Goal: Transaction & Acquisition: Purchase product/service

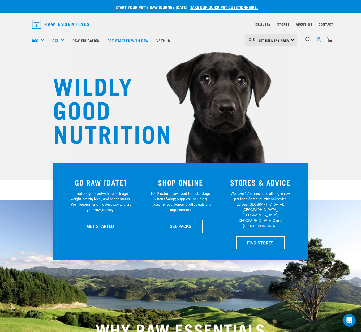
click at [320, 41] on img "dropdown navigation" at bounding box center [319, 40] width 6 height 6
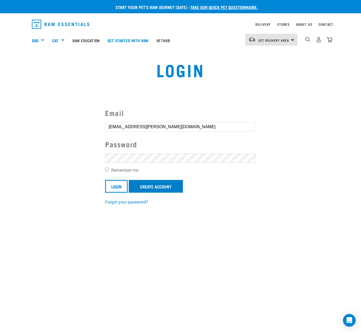
click at [162, 188] on link "Create Account" at bounding box center [156, 186] width 54 height 13
click at [120, 187] on input "Login" at bounding box center [116, 186] width 23 height 13
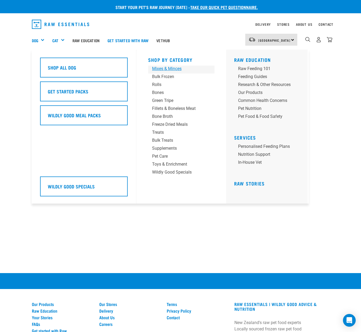
click at [165, 68] on div "Mixes & Minces" at bounding box center [177, 69] width 50 height 6
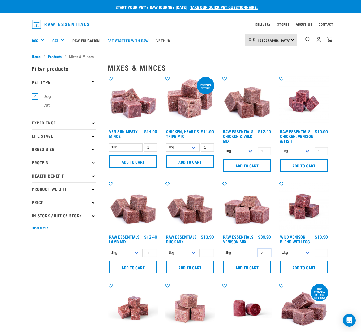
click at [266, 257] on input "2" at bounding box center [264, 253] width 13 height 8
click at [266, 257] on input "3" at bounding box center [264, 253] width 13 height 8
click at [266, 257] on input "4" at bounding box center [264, 253] width 13 height 8
click at [266, 257] on input "5" at bounding box center [264, 253] width 13 height 8
click at [266, 257] on input "6" at bounding box center [264, 253] width 13 height 8
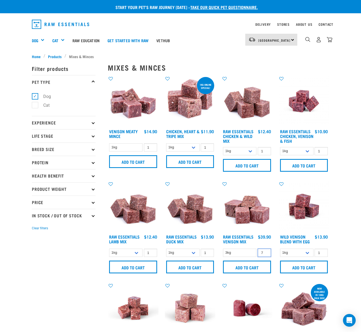
click at [266, 257] on input "7" at bounding box center [264, 253] width 13 height 8
drag, startPoint x: 266, startPoint y: 260, endPoint x: 262, endPoint y: 265, distance: 5.8
click at [266, 257] on input "8" at bounding box center [264, 253] width 13 height 8
click at [254, 274] on input "Add to cart" at bounding box center [247, 267] width 48 height 13
click at [24, 164] on button "delete" at bounding box center [21, 166] width 5 height 5
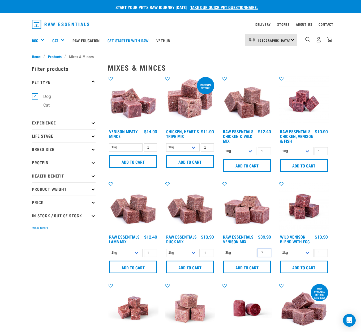
click at [265, 257] on input "7" at bounding box center [264, 253] width 13 height 8
click at [266, 257] on input "6" at bounding box center [264, 253] width 13 height 8
click at [266, 257] on input "5" at bounding box center [264, 253] width 13 height 8
click at [266, 257] on input "4" at bounding box center [264, 253] width 13 height 8
click at [266, 257] on input "3" at bounding box center [264, 253] width 13 height 8
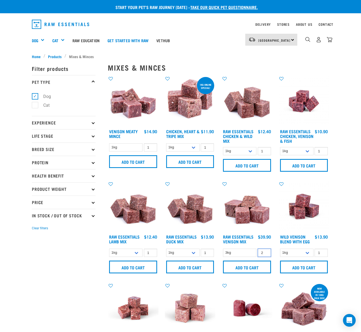
click at [266, 257] on input "2" at bounding box center [264, 253] width 13 height 8
type input "1"
click at [266, 257] on input "1" at bounding box center [264, 253] width 13 height 8
click at [253, 274] on input "Add to cart" at bounding box center [247, 267] width 48 height 13
select select "28665"
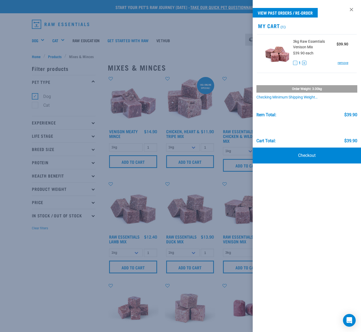
click at [219, 116] on div at bounding box center [180, 166] width 361 height 332
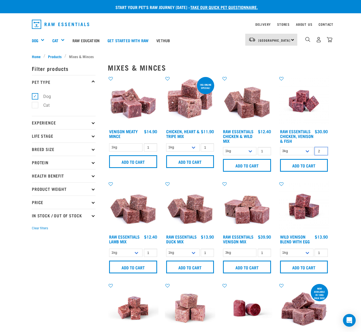
click at [322, 155] on input "2" at bounding box center [321, 151] width 13 height 8
click at [322, 155] on input "3" at bounding box center [321, 151] width 13 height 8
click at [322, 155] on input "4" at bounding box center [321, 151] width 13 height 8
click at [322, 155] on input "5" at bounding box center [321, 151] width 13 height 8
click at [322, 155] on input "6" at bounding box center [321, 151] width 13 height 8
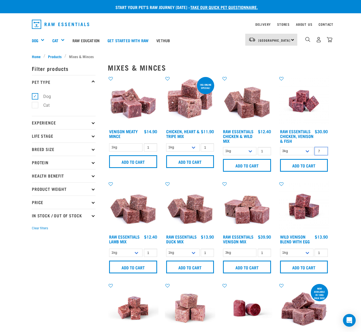
click at [322, 155] on input "7" at bounding box center [321, 151] width 13 height 8
click at [308, 169] on input "Add to cart" at bounding box center [304, 165] width 48 height 13
drag, startPoint x: 352, startPoint y: 166, endPoint x: 339, endPoint y: 162, distance: 13.8
click at [24, 166] on button "delete" at bounding box center [21, 166] width 5 height 5
click at [323, 155] on input "6" at bounding box center [321, 151] width 13 height 8
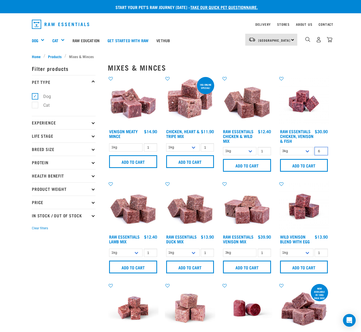
type input "5"
click at [323, 155] on input "5" at bounding box center [321, 151] width 13 height 8
click at [304, 172] on input "Add to cart" at bounding box center [304, 165] width 48 height 13
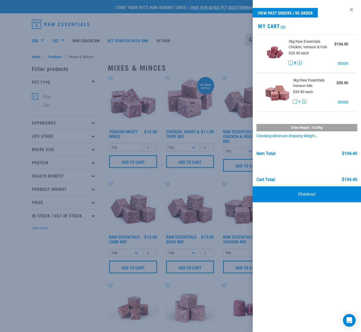
drag, startPoint x: 159, startPoint y: 175, endPoint x: 163, endPoint y: 176, distance: 3.8
click at [159, 175] on div at bounding box center [180, 166] width 361 height 332
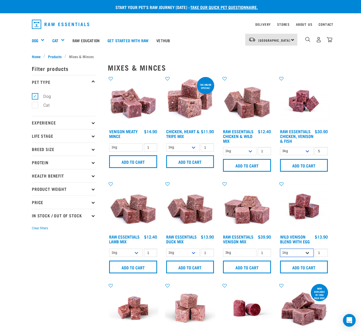
select select "34496"
click at [323, 257] on input "2" at bounding box center [321, 253] width 13 height 8
click at [323, 257] on input "3" at bounding box center [321, 253] width 13 height 8
type input "2"
click at [321, 257] on input "2" at bounding box center [321, 253] width 13 height 8
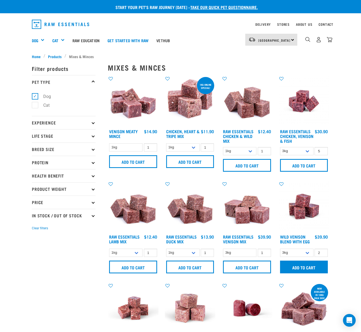
click at [310, 274] on input "Add to cart" at bounding box center [304, 267] width 48 height 13
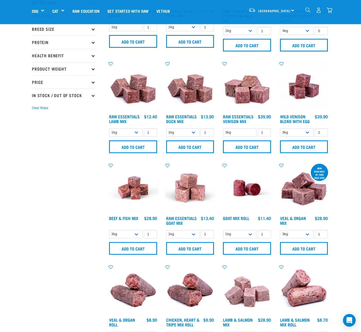
scroll to position [112, 0]
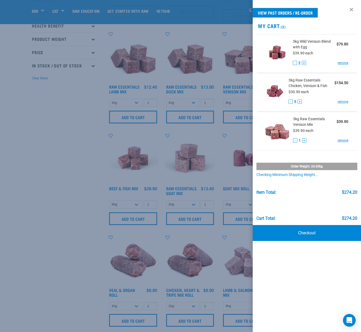
drag, startPoint x: 55, startPoint y: 171, endPoint x: 72, endPoint y: 172, distance: 16.8
click at [56, 171] on div at bounding box center [180, 166] width 361 height 332
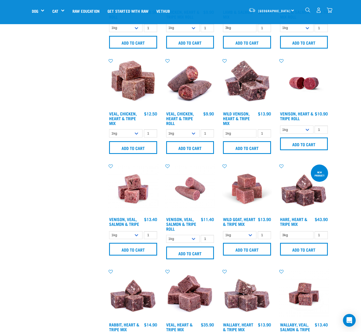
scroll to position [392, 0]
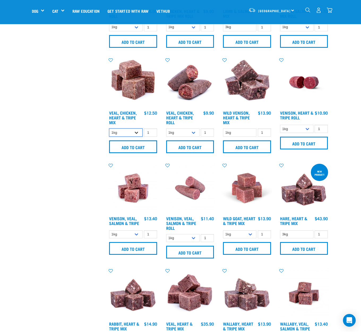
select select "752"
click at [152, 137] on input "2" at bounding box center [150, 133] width 13 height 8
click at [152, 137] on input "3" at bounding box center [150, 133] width 13 height 8
click at [152, 137] on input "4" at bounding box center [150, 133] width 13 height 8
click at [152, 137] on input "5" at bounding box center [150, 133] width 13 height 8
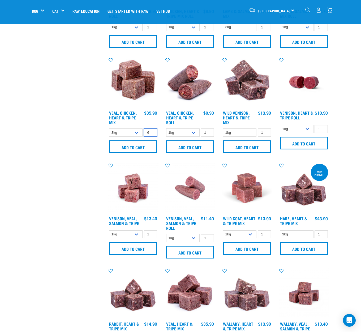
click at [152, 137] on input "6" at bounding box center [150, 133] width 13 height 8
click at [152, 137] on input "7" at bounding box center [150, 133] width 13 height 8
type input "8"
click at [152, 137] on input "8" at bounding box center [150, 133] width 13 height 8
click at [136, 153] on input "Add to cart" at bounding box center [133, 147] width 48 height 13
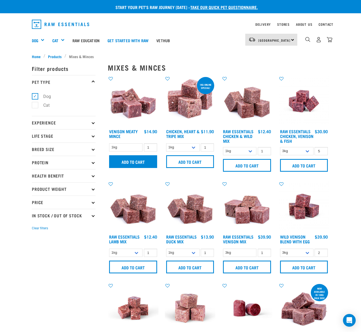
scroll to position [0, 0]
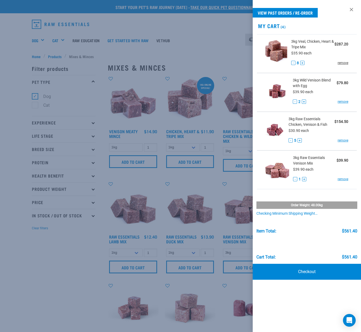
click at [340, 63] on link "remove" at bounding box center [343, 63] width 11 height 5
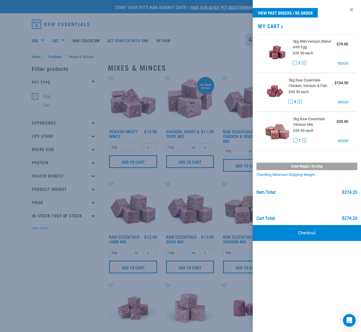
click at [68, 249] on div at bounding box center [180, 166] width 361 height 332
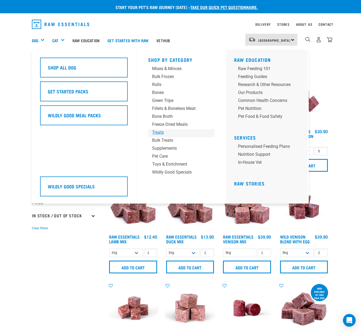
click at [163, 132] on div "Treats" at bounding box center [177, 132] width 50 height 6
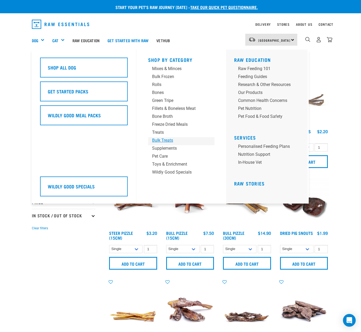
click at [166, 141] on div "Bulk Treats" at bounding box center [177, 140] width 50 height 6
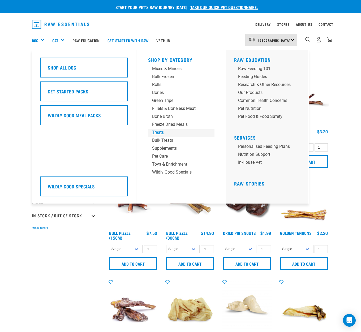
click at [162, 132] on div "Treats" at bounding box center [177, 132] width 50 height 6
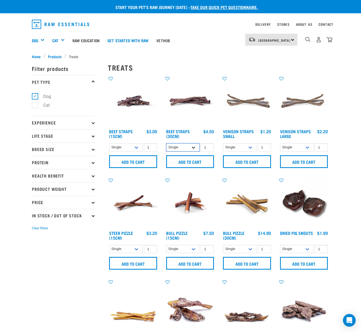
select select "251920"
type input "2"
click at [209, 147] on input "2" at bounding box center [207, 147] width 13 height 8
click at [188, 162] on input "Add to cart" at bounding box center [190, 161] width 48 height 13
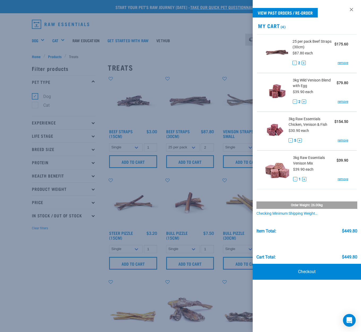
click at [166, 56] on div at bounding box center [180, 166] width 361 height 332
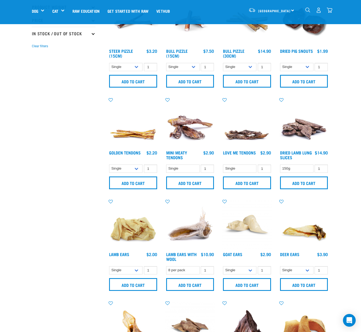
scroll to position [147, 0]
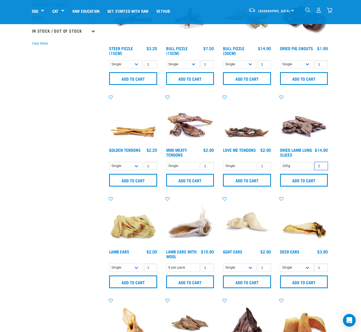
click at [322, 166] on input "2" at bounding box center [321, 166] width 13 height 8
type input "3"
click at [322, 166] on input "3" at bounding box center [321, 166] width 13 height 8
click at [313, 178] on input "Add to cart" at bounding box center [304, 180] width 48 height 13
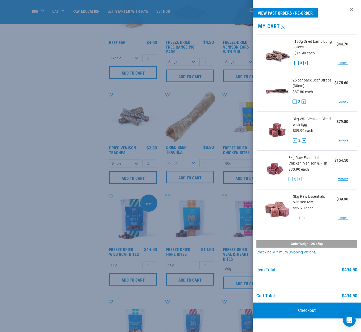
scroll to position [467, 0]
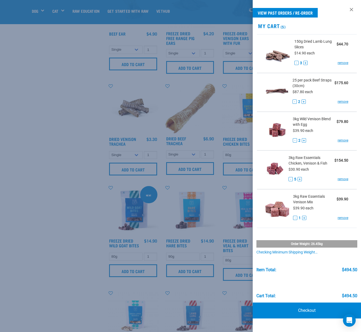
click at [68, 146] on div at bounding box center [180, 166] width 361 height 332
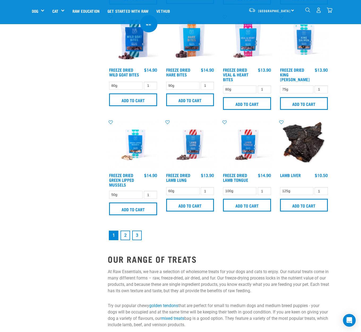
scroll to position [639, 0]
click at [126, 240] on link "2" at bounding box center [126, 236] width 10 height 10
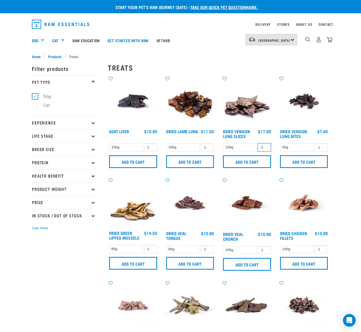
click at [266, 147] on input "2" at bounding box center [264, 147] width 13 height 8
type input "3"
click at [266, 147] on input "3" at bounding box center [264, 147] width 13 height 8
click at [253, 163] on input "Add to cart" at bounding box center [247, 161] width 48 height 13
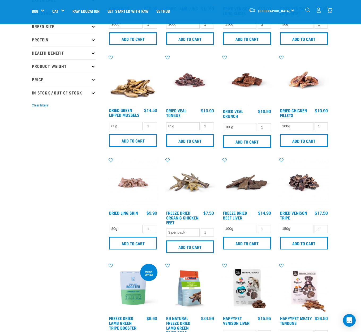
scroll to position [86, 0]
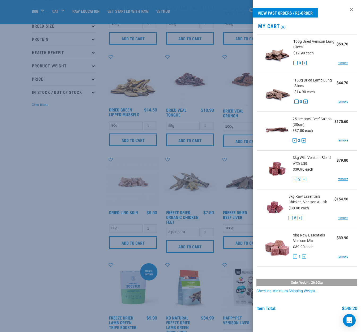
click at [69, 170] on div at bounding box center [180, 166] width 361 height 332
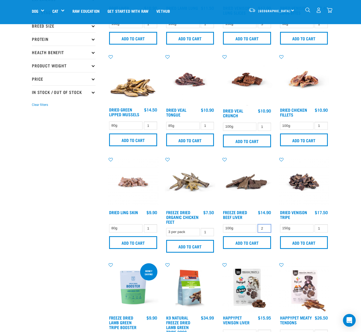
click at [266, 231] on input "2" at bounding box center [264, 228] width 13 height 8
type input "3"
click at [266, 231] on input "3" at bounding box center [264, 228] width 13 height 8
click at [253, 247] on input "Add to cart" at bounding box center [247, 242] width 48 height 13
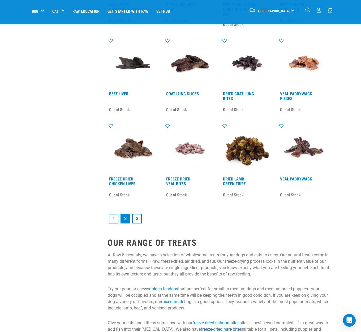
scroll to position [611, 0]
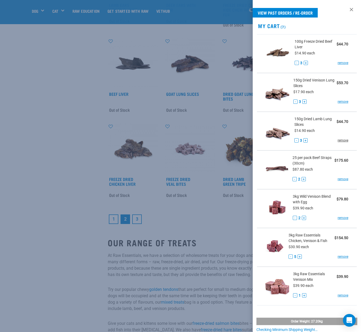
click at [339, 141] on link "remove" at bounding box center [343, 140] width 11 height 5
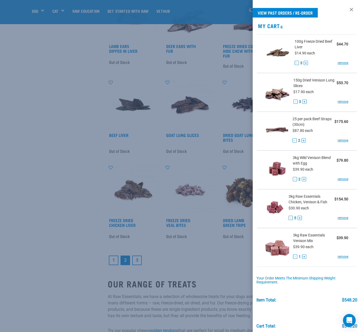
scroll to position [569, 0]
click at [293, 141] on button "-" at bounding box center [295, 140] width 4 height 4
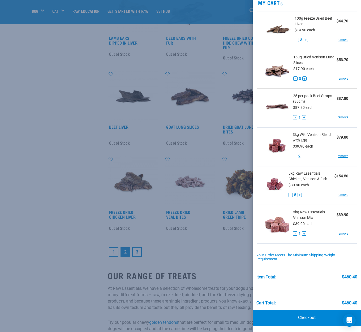
scroll to position [23, 0]
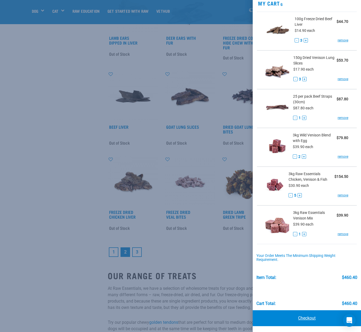
click at [305, 315] on link "Checkout" at bounding box center [307, 319] width 108 height 16
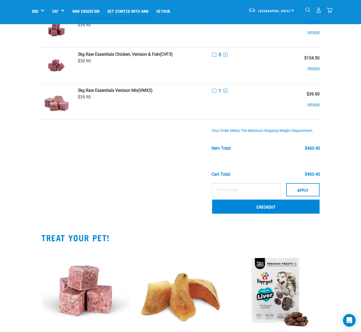
scroll to position [148, 0]
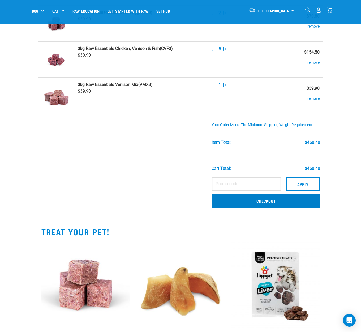
click at [259, 203] on link "Checkout" at bounding box center [266, 201] width 108 height 14
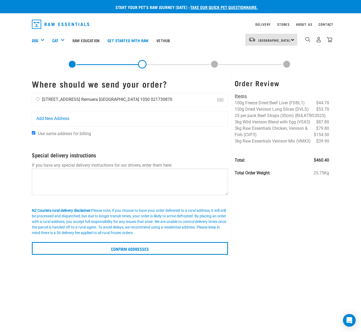
click at [37, 99] on input "radio" at bounding box center [37, 98] width 3 height 3
radio input "true"
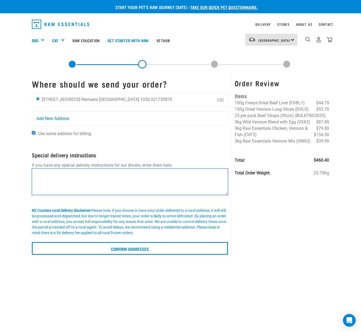
drag, startPoint x: 65, startPoint y: 179, endPoint x: 79, endPoint y: 181, distance: 14.3
click at [65, 179] on textarea at bounding box center [130, 182] width 196 height 27
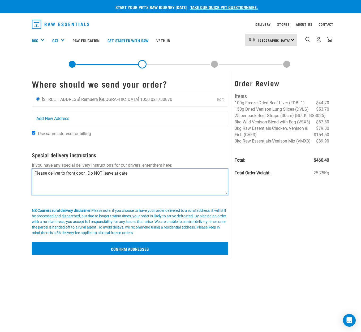
type textarea "Please deliver to front door. Do NOT leave at gate"
click at [129, 248] on input "Confirm addresses" at bounding box center [130, 248] width 196 height 13
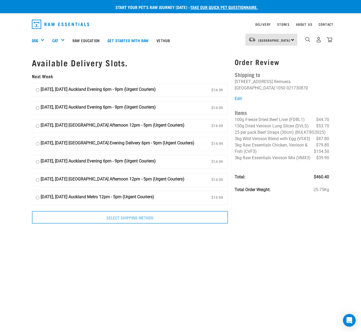
click at [39, 88] on input "06 October, Monday Auckland Evening 6pm - 9pm (Urgent Couriers) $14.99" at bounding box center [37, 90] width 3 height 8
radio input "true"
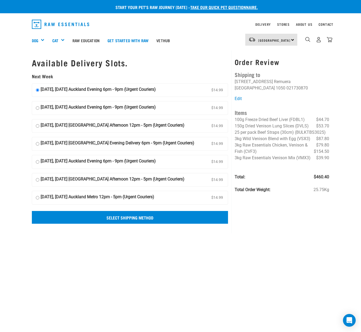
click at [138, 219] on input "Select Shipping Method" at bounding box center [130, 217] width 196 height 13
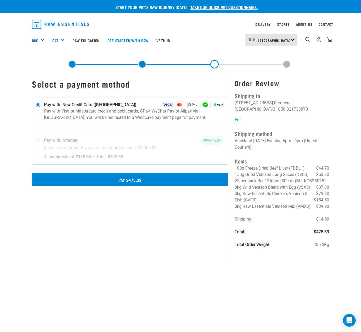
click at [146, 179] on button "Pay $475.39" at bounding box center [130, 179] width 196 height 13
